Goal: Complete application form

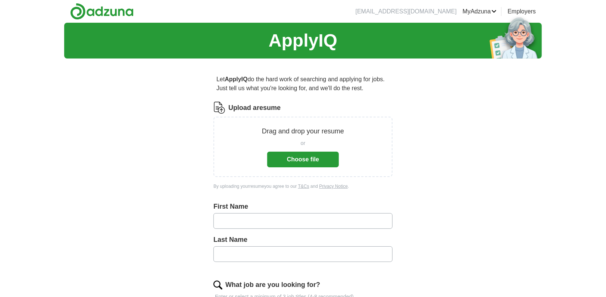
click at [281, 160] on button "Choose file" at bounding box center [303, 160] width 72 height 16
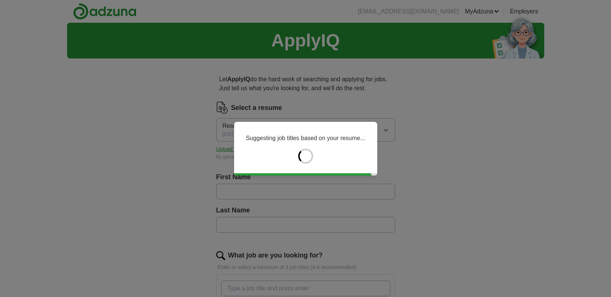
type input "****"
type input "*******"
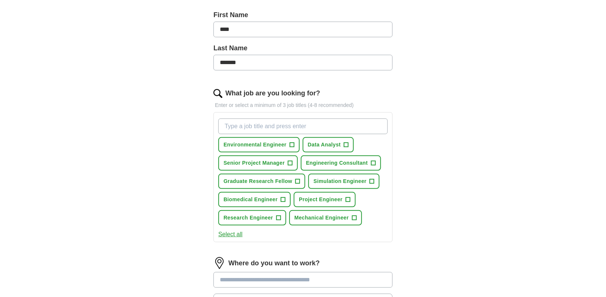
scroll to position [186, 0]
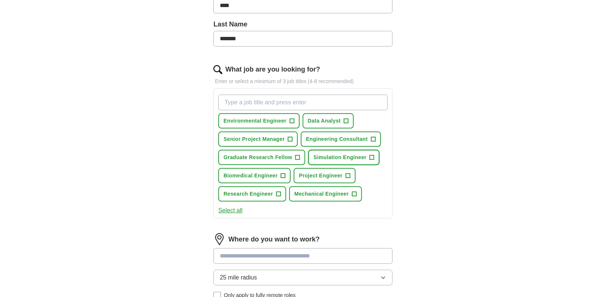
click at [371, 155] on span "+" at bounding box center [372, 158] width 4 height 6
click at [284, 173] on span "+" at bounding box center [283, 176] width 4 height 6
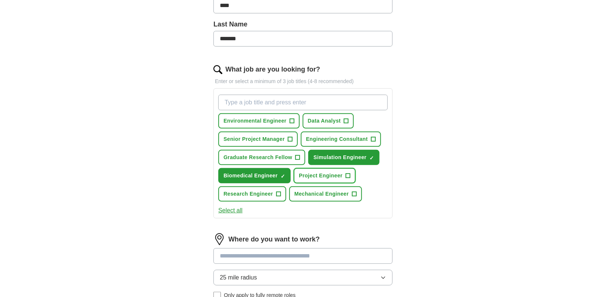
click at [349, 173] on span "+" at bounding box center [347, 176] width 4 height 6
click at [357, 192] on button "Mechanical Engineer +" at bounding box center [325, 194] width 73 height 15
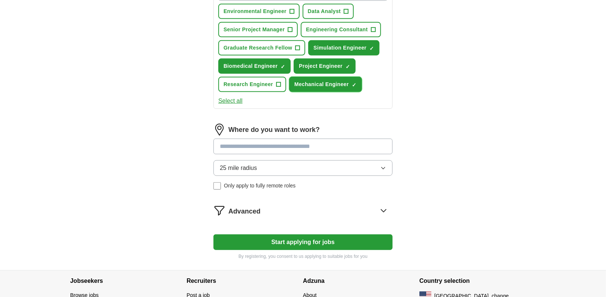
scroll to position [298, 0]
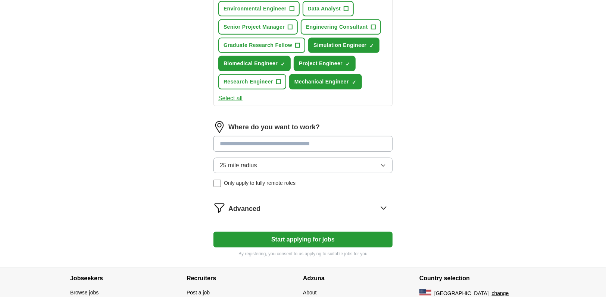
click at [277, 144] on input at bounding box center [302, 144] width 179 height 16
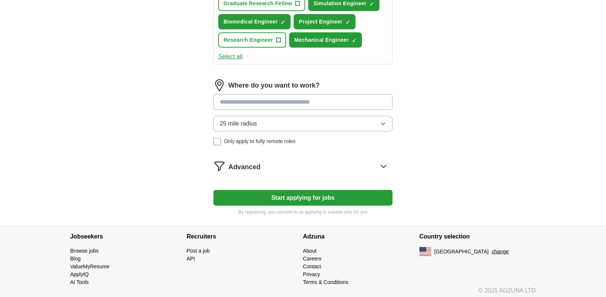
scroll to position [341, 0]
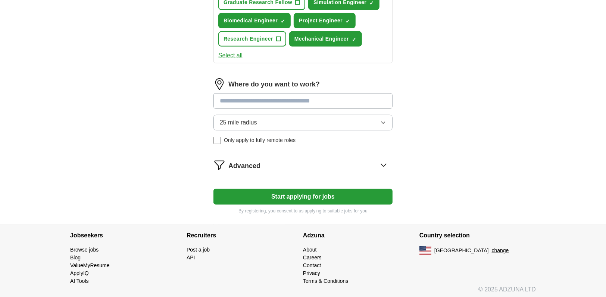
click at [263, 122] on div "Where do you want to work? 25 mile radius Only apply to fully remote roles" at bounding box center [302, 114] width 179 height 72
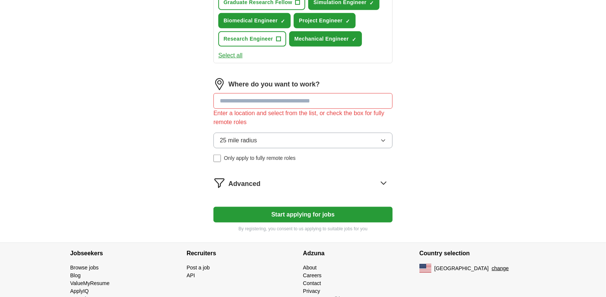
click at [261, 139] on button "25 mile radius" at bounding box center [302, 141] width 179 height 16
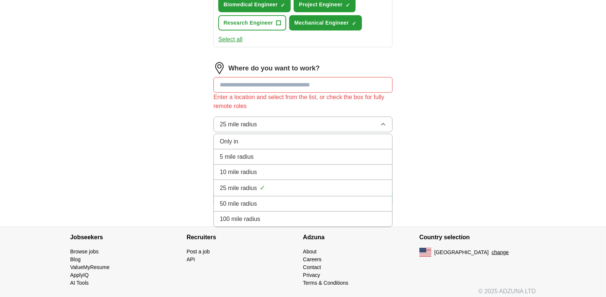
scroll to position [359, 0]
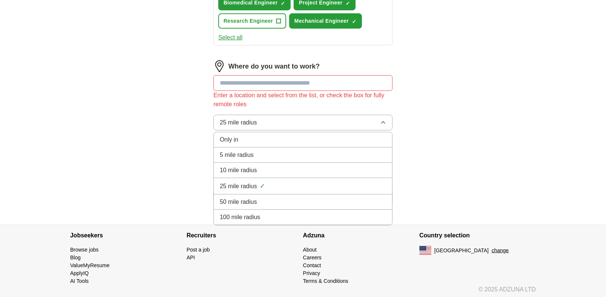
click at [251, 219] on li "100 mile radius" at bounding box center [303, 217] width 178 height 15
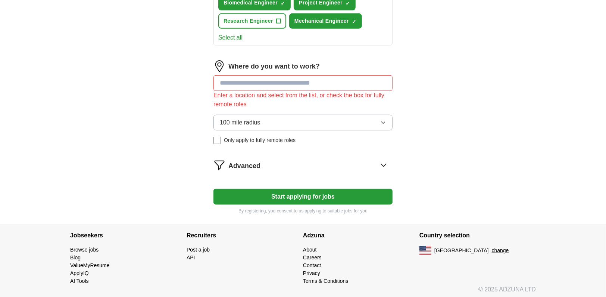
click at [256, 81] on input at bounding box center [302, 83] width 179 height 16
drag, startPoint x: 267, startPoint y: 80, endPoint x: 208, endPoint y: 83, distance: 59.0
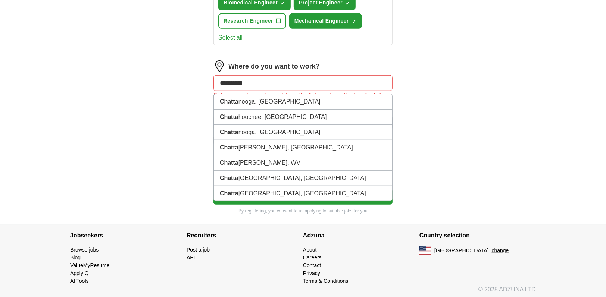
type input "**********"
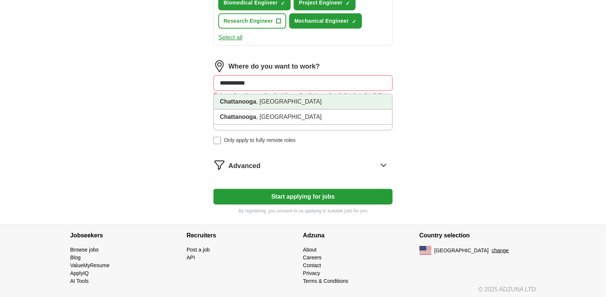
click at [236, 102] on strong "Chattanooga" at bounding box center [238, 101] width 37 height 6
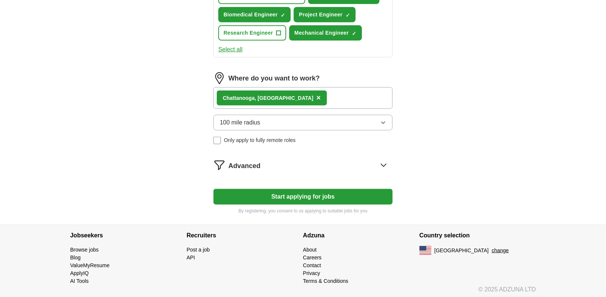
click at [293, 195] on button "Start applying for jobs" at bounding box center [302, 197] width 179 height 16
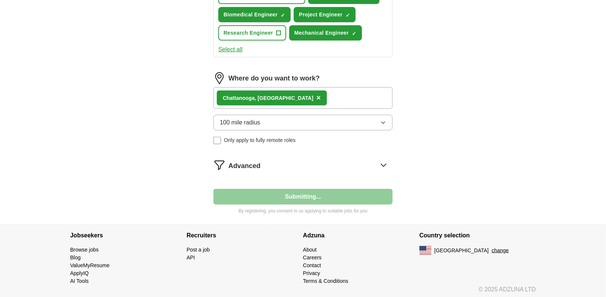
select select "**"
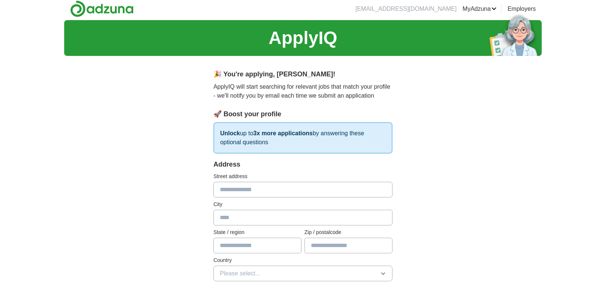
scroll to position [0, 0]
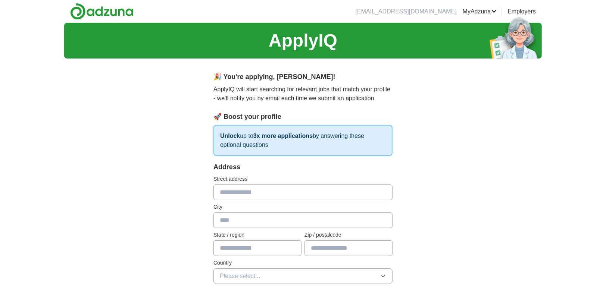
click at [272, 141] on p "Unlock up to 3x more applications by answering these optional questions" at bounding box center [302, 140] width 179 height 31
click at [273, 135] on strong "3x more applications" at bounding box center [282, 136] width 59 height 6
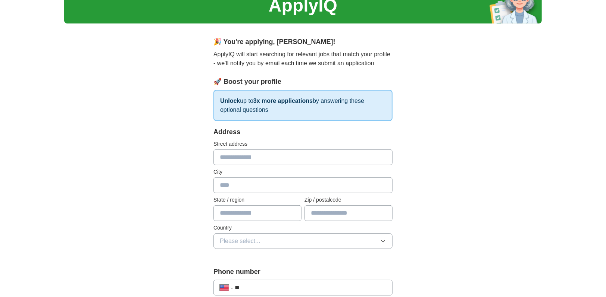
scroll to position [37, 0]
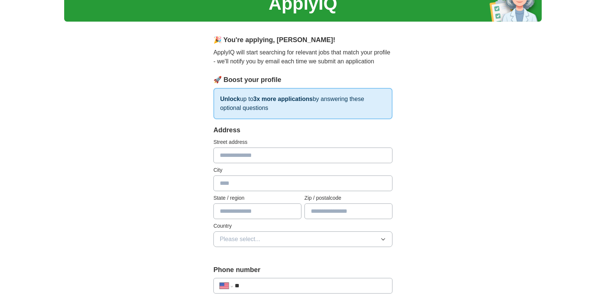
click at [258, 154] on input "text" at bounding box center [302, 156] width 179 height 16
type input "**********"
type input "**"
type input "**********"
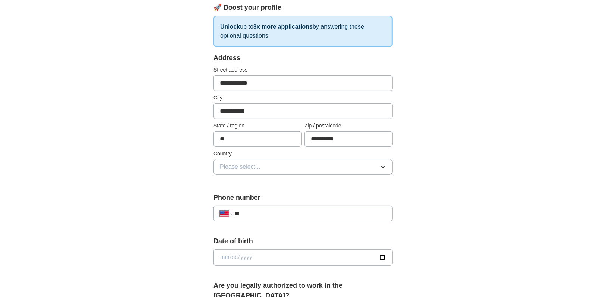
scroll to position [112, 0]
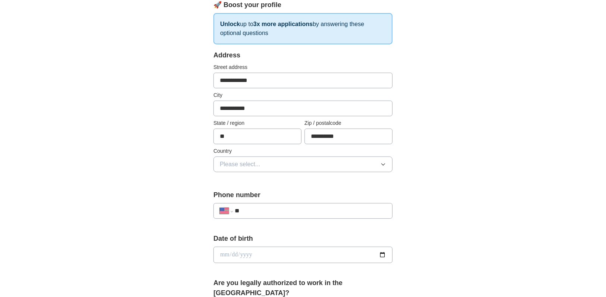
click at [265, 162] on button "Please select..." at bounding box center [302, 165] width 179 height 16
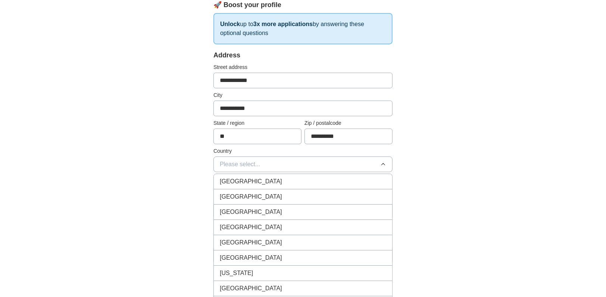
click at [258, 197] on div "[GEOGRAPHIC_DATA]" at bounding box center [303, 196] width 166 height 9
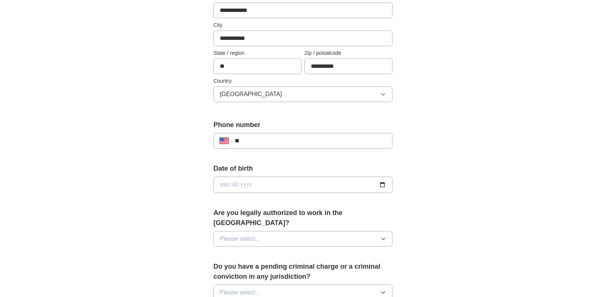
scroll to position [186, 0]
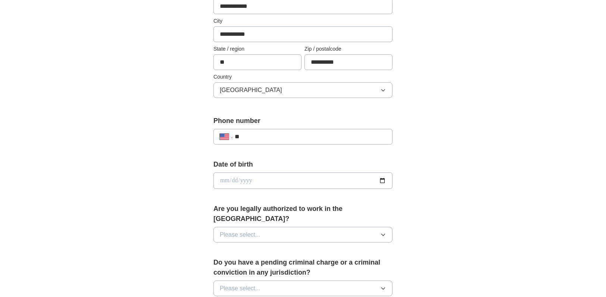
click at [257, 136] on input "**" at bounding box center [310, 136] width 151 height 9
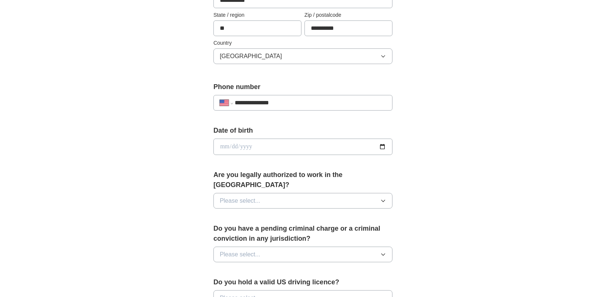
scroll to position [224, 0]
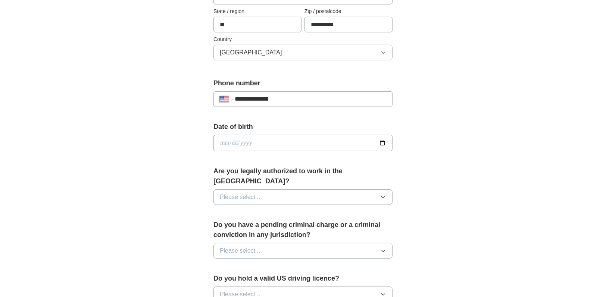
type input "**********"
click at [299, 190] on button "Please select..." at bounding box center [302, 198] width 179 height 16
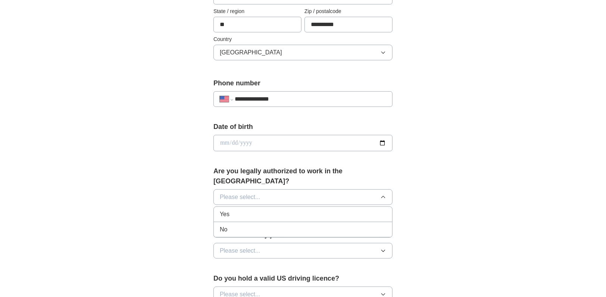
click at [264, 210] on div "Yes" at bounding box center [303, 214] width 166 height 9
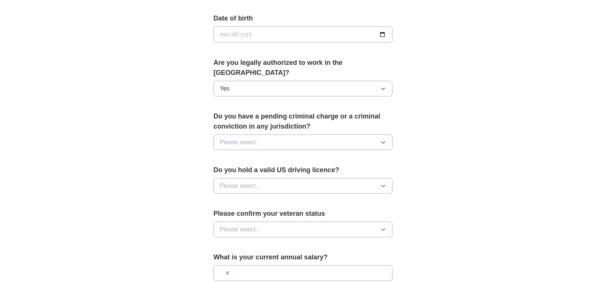
scroll to position [335, 0]
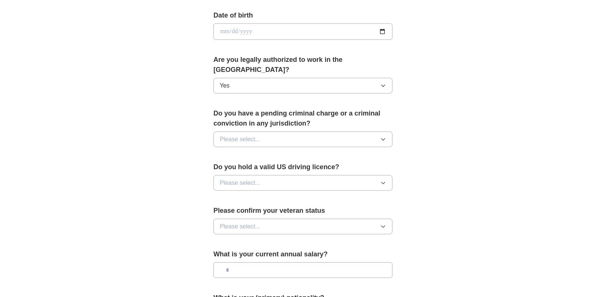
click at [264, 132] on button "Please select..." at bounding box center [302, 140] width 179 height 16
click at [248, 167] on div "No" at bounding box center [303, 171] width 166 height 9
click at [252, 176] on button "Please select..." at bounding box center [302, 183] width 179 height 16
click at [244, 196] on div "Yes" at bounding box center [303, 200] width 166 height 9
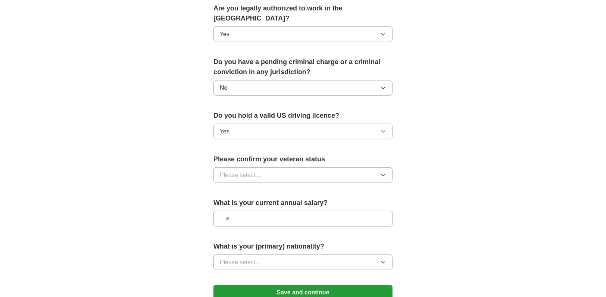
scroll to position [410, 0]
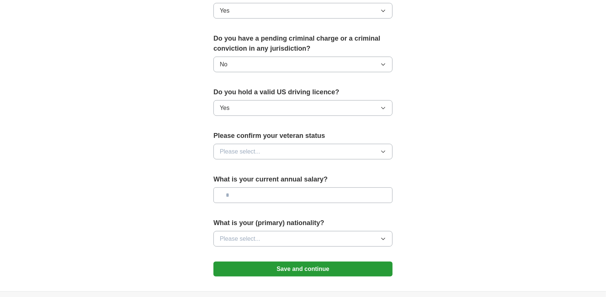
click at [271, 144] on button "Please select..." at bounding box center [302, 152] width 179 height 16
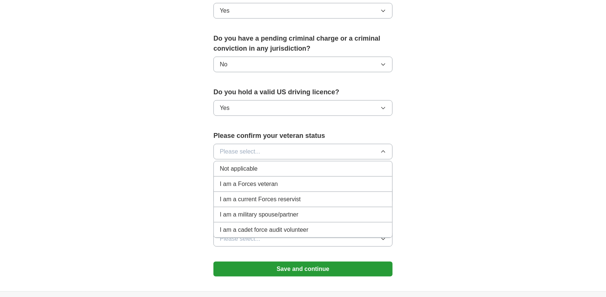
click at [246, 165] on span "Not applicable" at bounding box center [239, 169] width 38 height 9
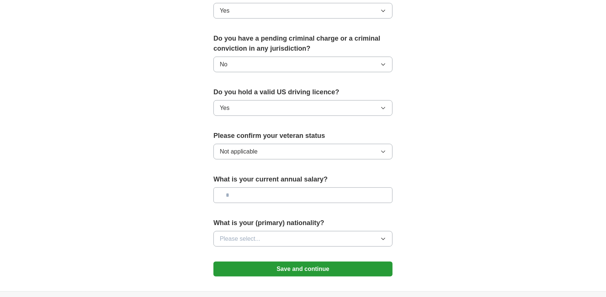
click at [250, 188] on input "text" at bounding box center [302, 196] width 179 height 16
type input "*******"
click at [298, 231] on button "Please select..." at bounding box center [302, 239] width 179 height 16
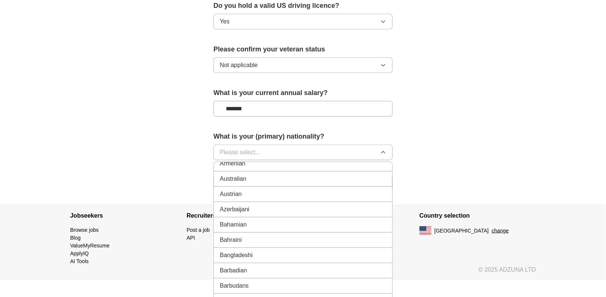
scroll to position [224, 0]
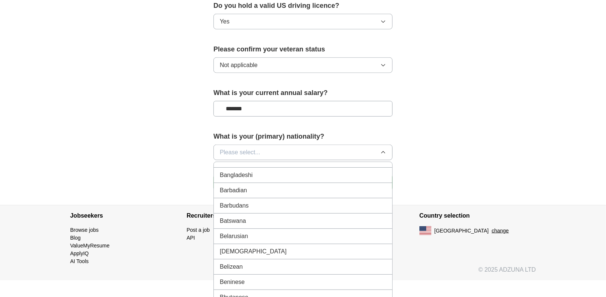
click at [256, 171] on div "Bangladeshi" at bounding box center [303, 175] width 166 height 9
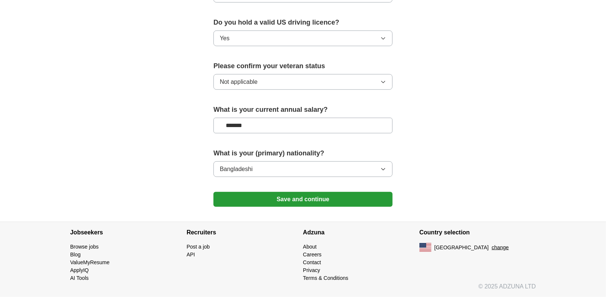
scroll to position [466, 0]
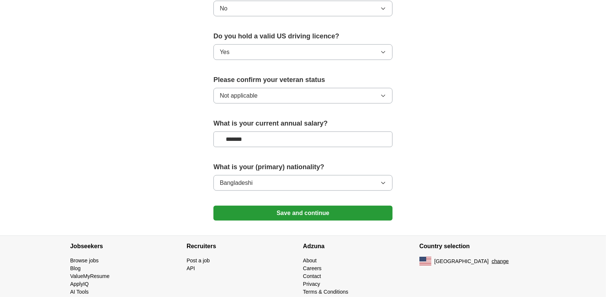
click at [289, 206] on button "Save and continue" at bounding box center [302, 213] width 179 height 15
